Goal: Task Accomplishment & Management: Manage account settings

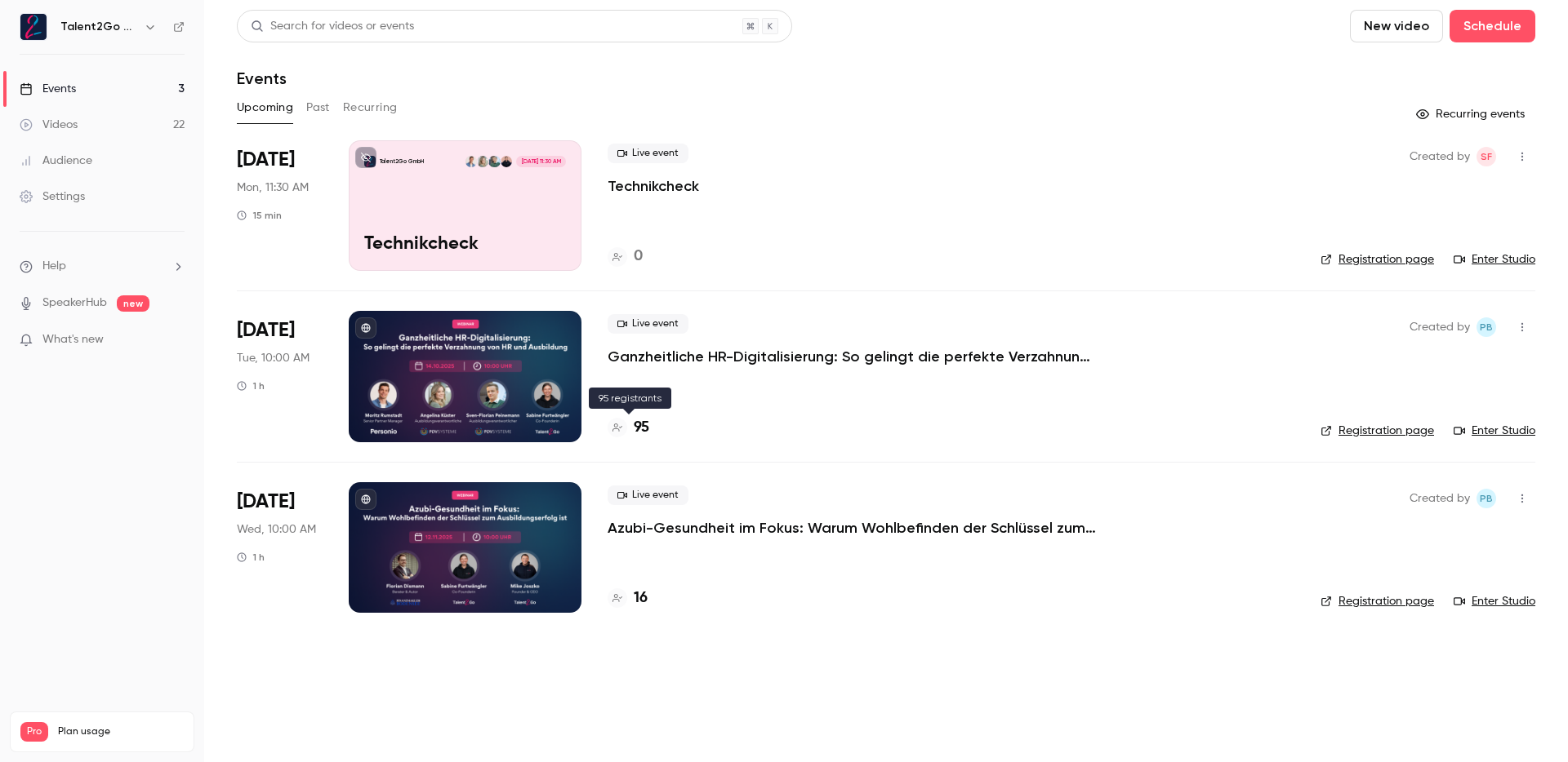
click at [650, 431] on h4 "95" at bounding box center [641, 428] width 16 height 22
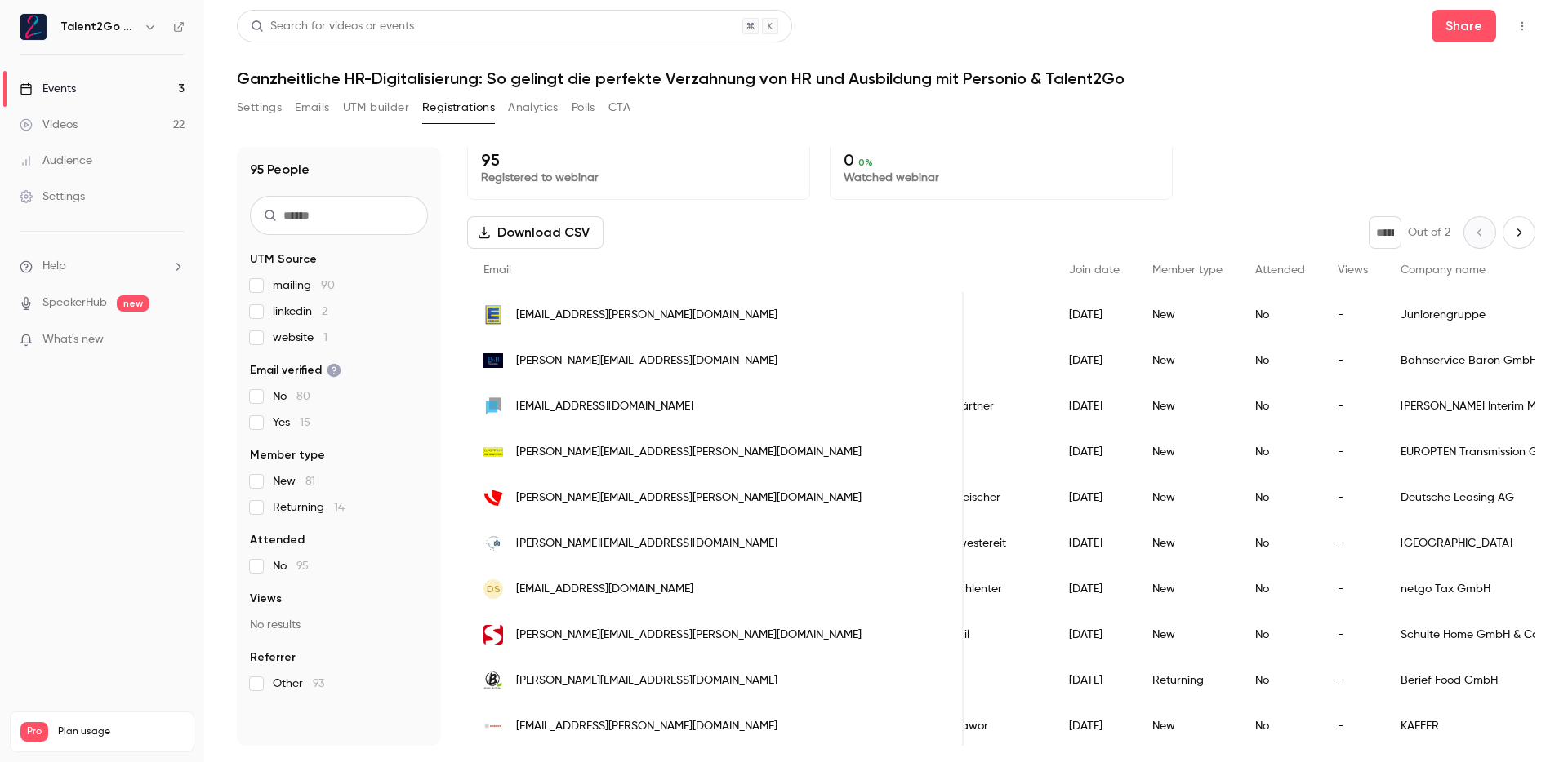
scroll to position [21, 0]
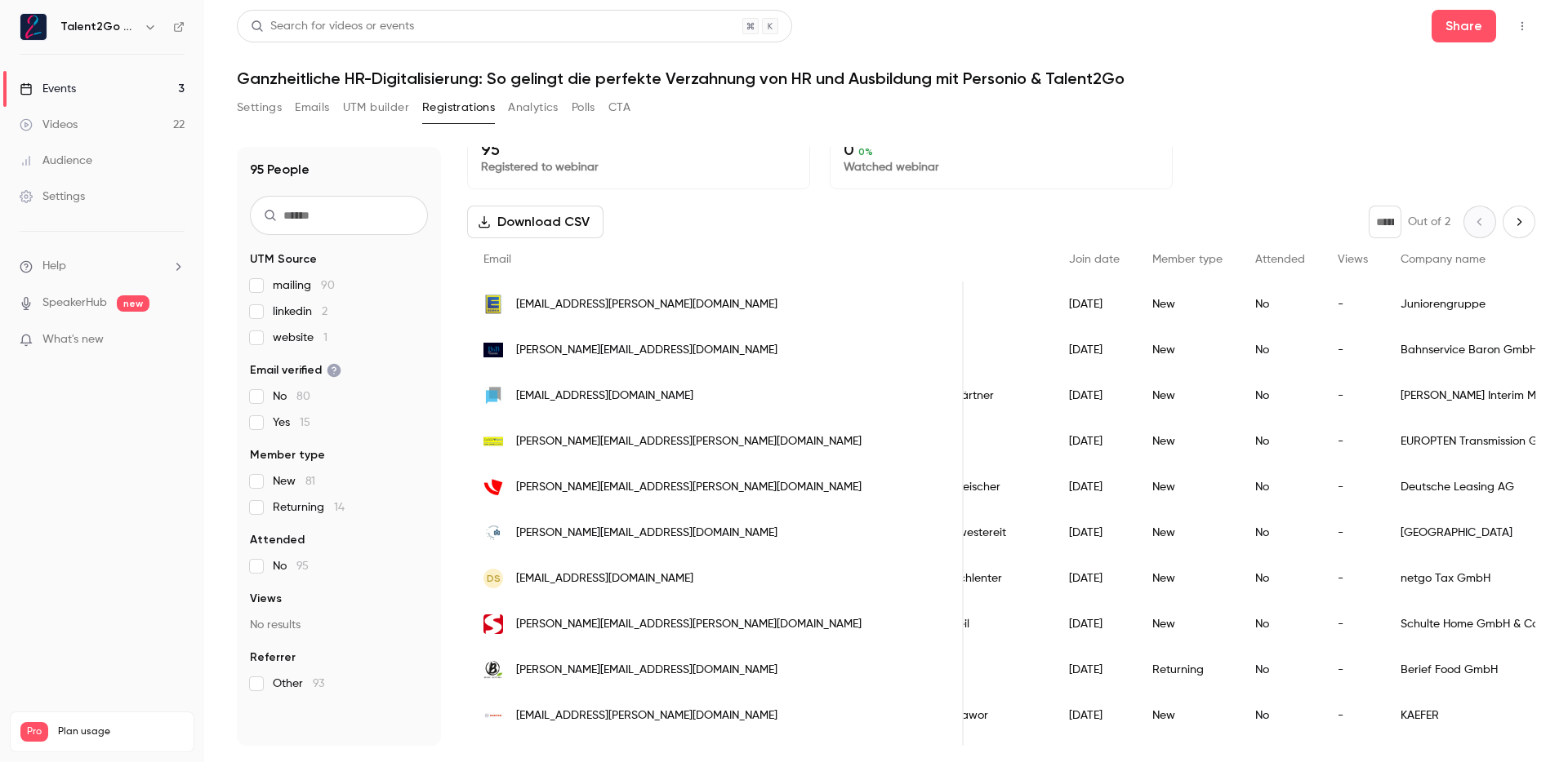
click at [1275, 99] on div "Settings Emails UTM builder Registrations Analytics Polls CTA" at bounding box center [885, 111] width 1298 height 33
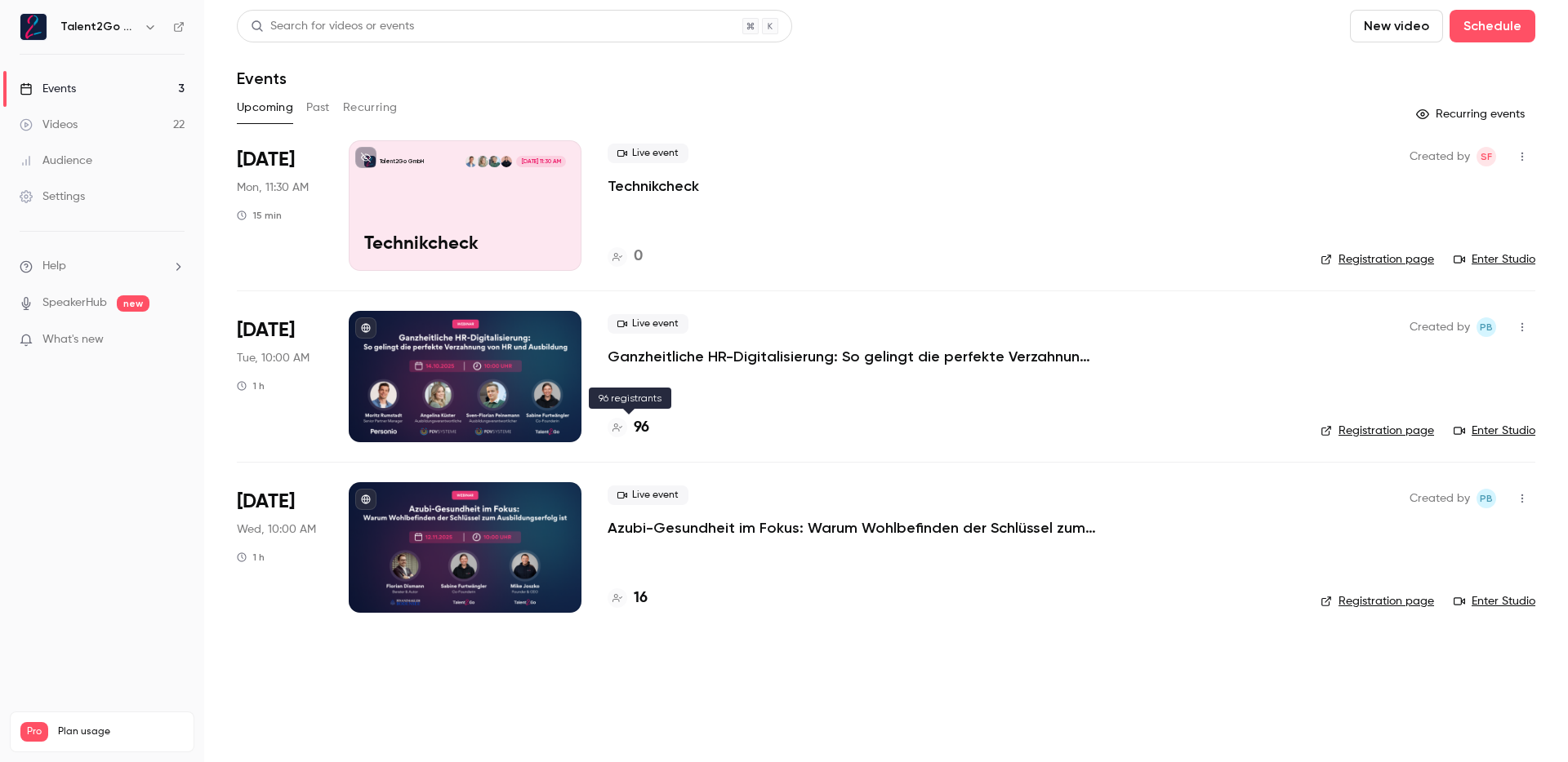
click at [644, 427] on h4 "96" at bounding box center [641, 428] width 16 height 22
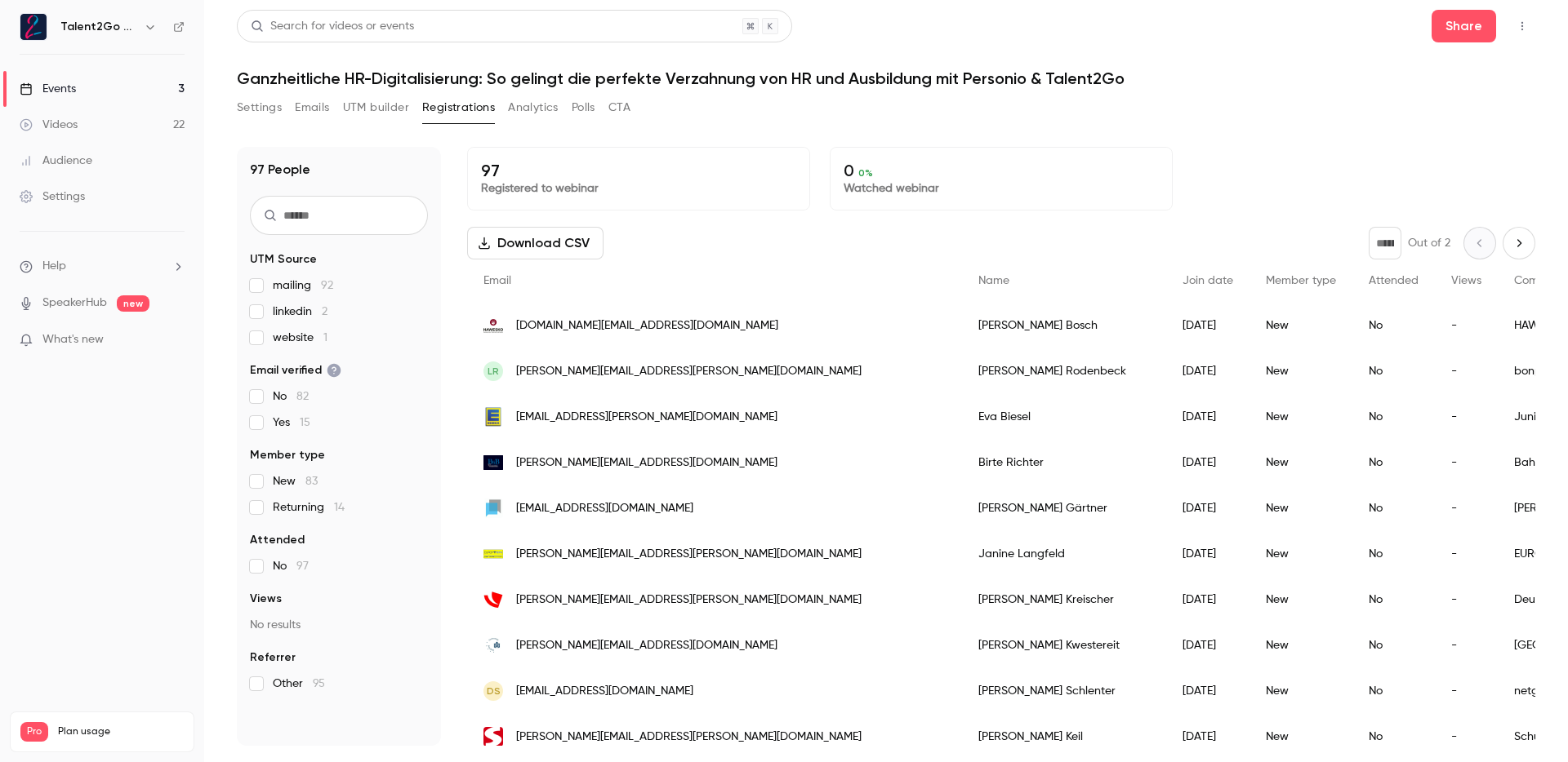
click at [1250, 346] on div "New" at bounding box center [1301, 326] width 103 height 46
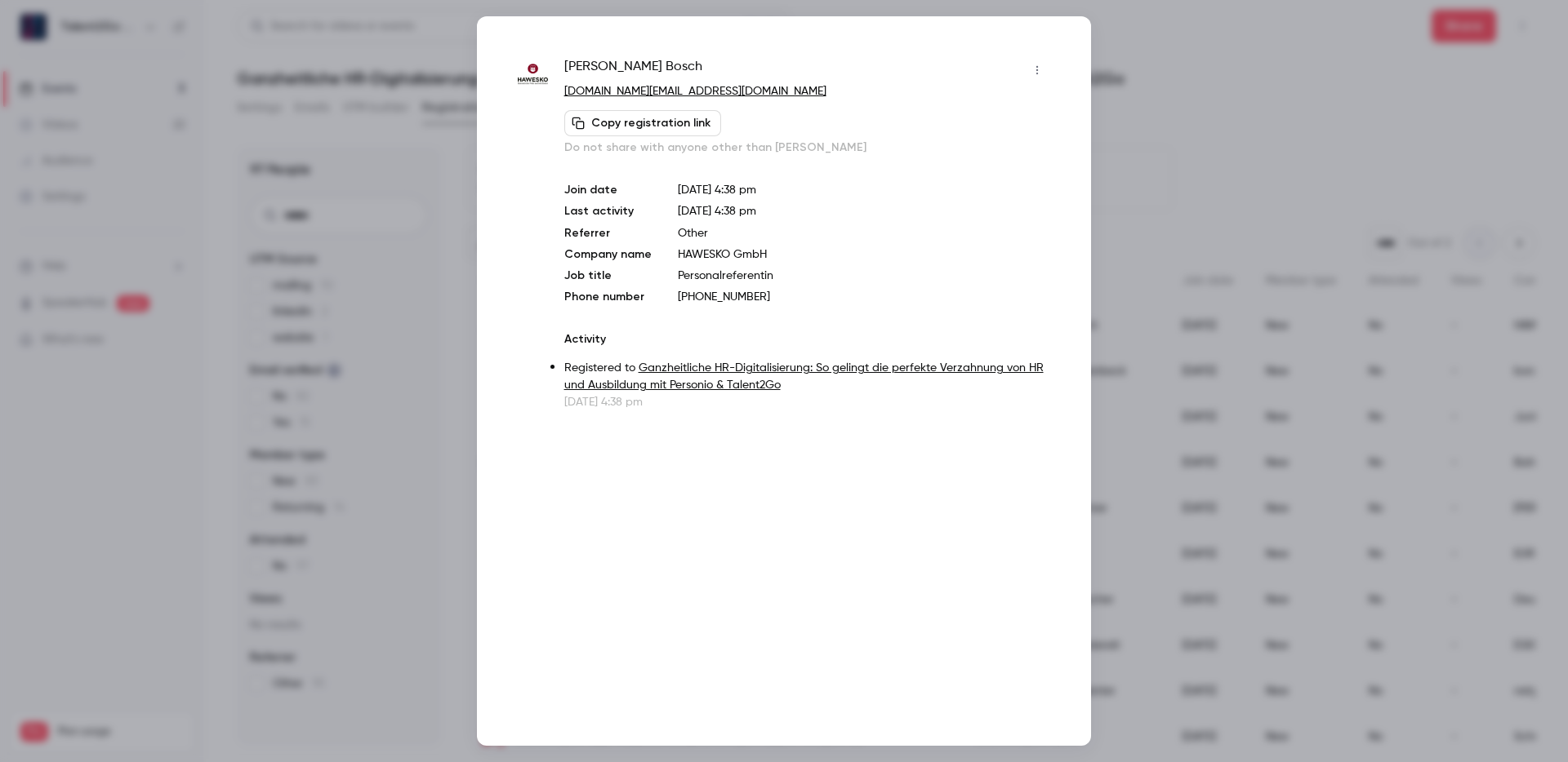
click at [1194, 336] on div at bounding box center [784, 381] width 1568 height 762
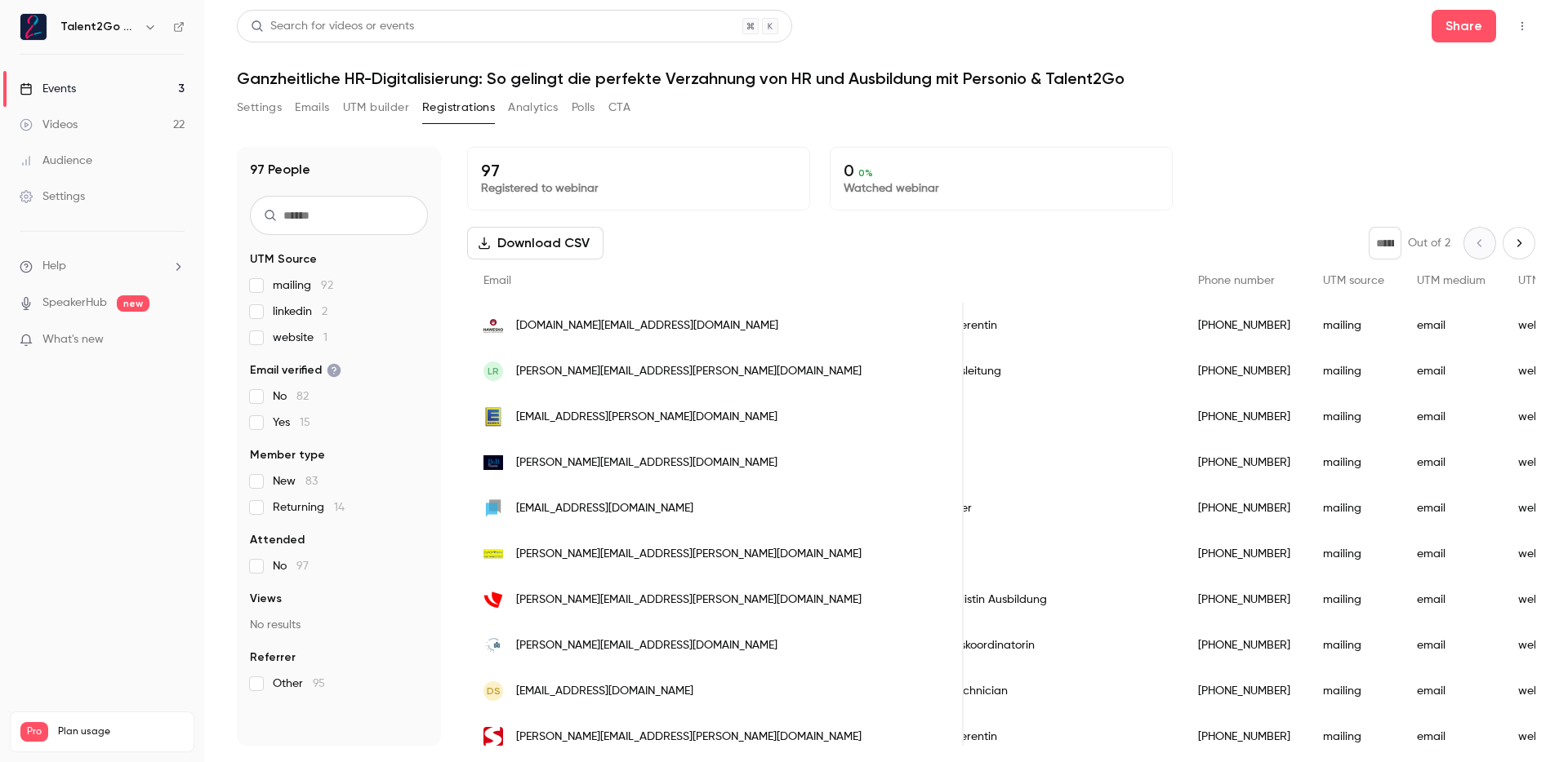
scroll to position [0, 1055]
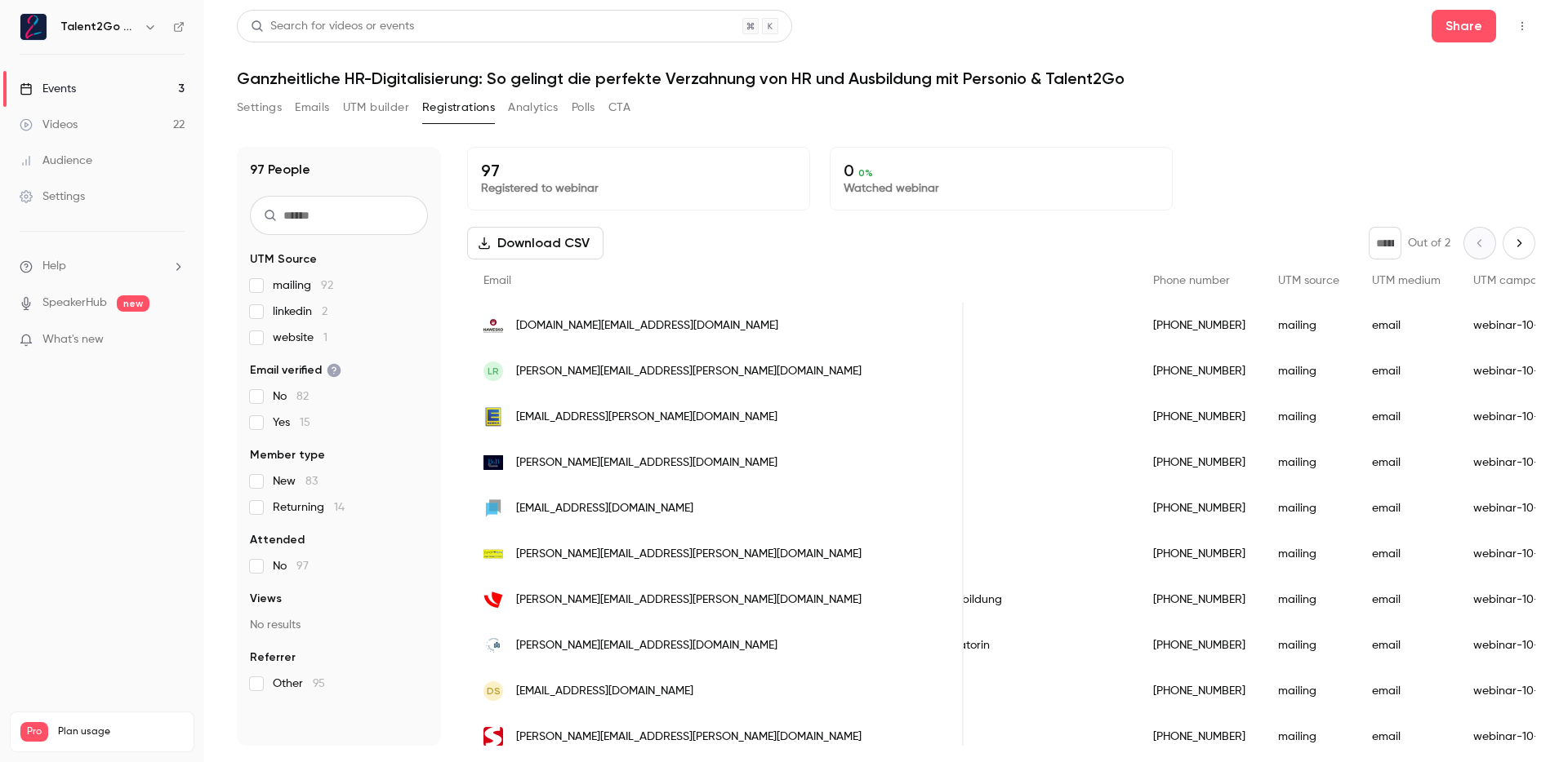
click at [1162, 138] on div "97 People UTM Source mailing 92 linkedin 2 website 1 Email verified No 82 Yes 1…" at bounding box center [885, 436] width 1298 height 619
